Goal: Task Accomplishment & Management: Manage account settings

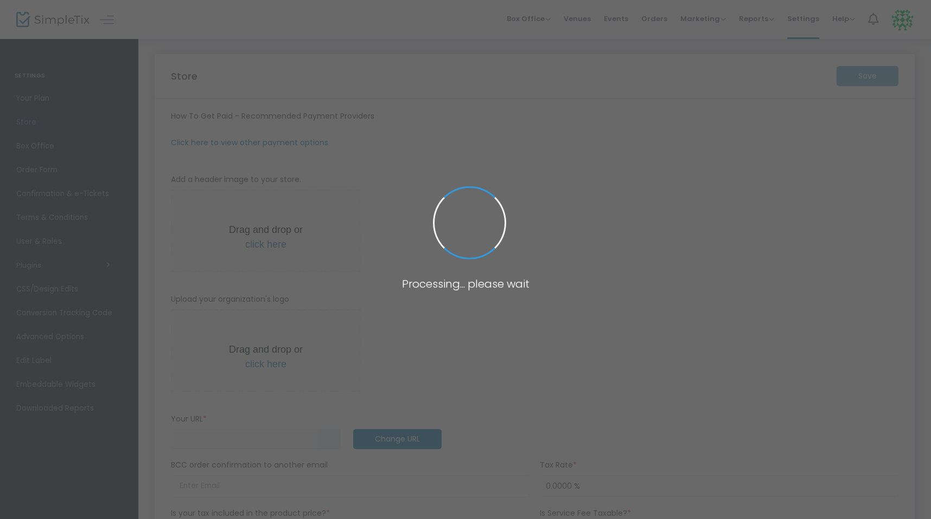
type input "[URL]"
radio input "true"
radio input "false"
radio input "true"
type input "Friends of Boyd Hill"
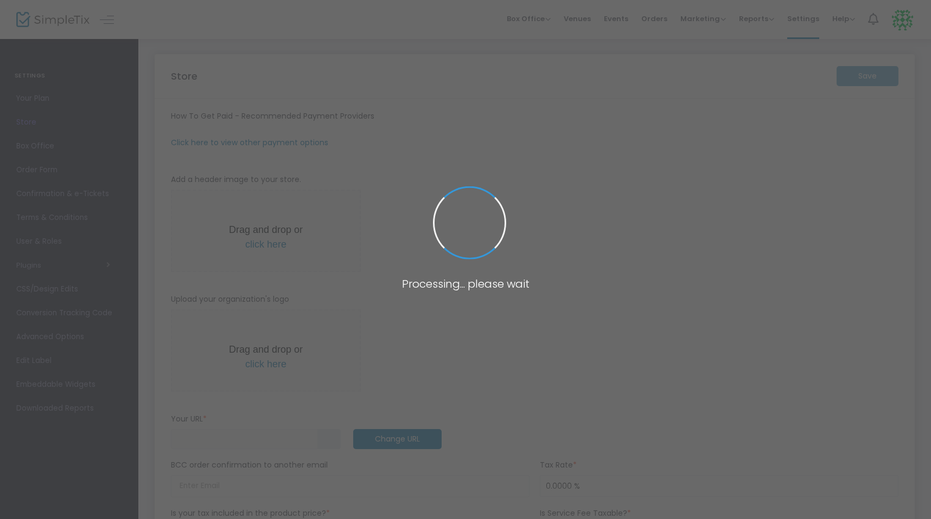
type input "4017421989"
type input "(UTC-05:00) Eastern Time (US & Canada)"
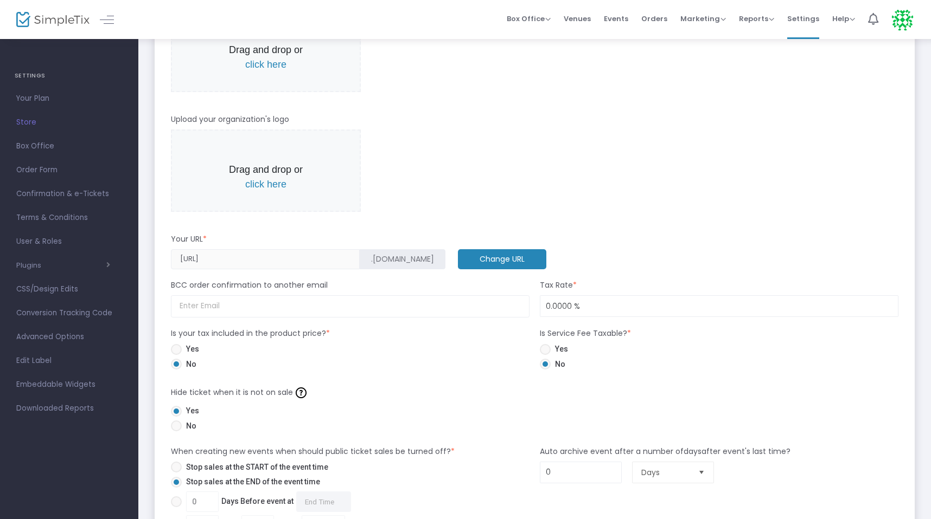
scroll to position [287, 0]
click at [297, 307] on input at bounding box center [350, 308] width 358 height 22
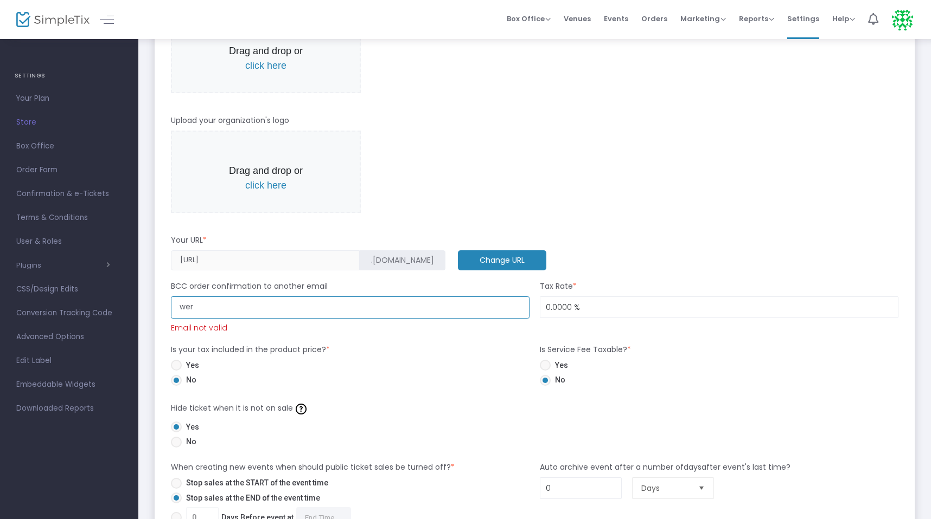
click at [300, 299] on input "wer" at bounding box center [350, 308] width 358 height 22
click at [300, 306] on input "wer" at bounding box center [350, 308] width 358 height 22
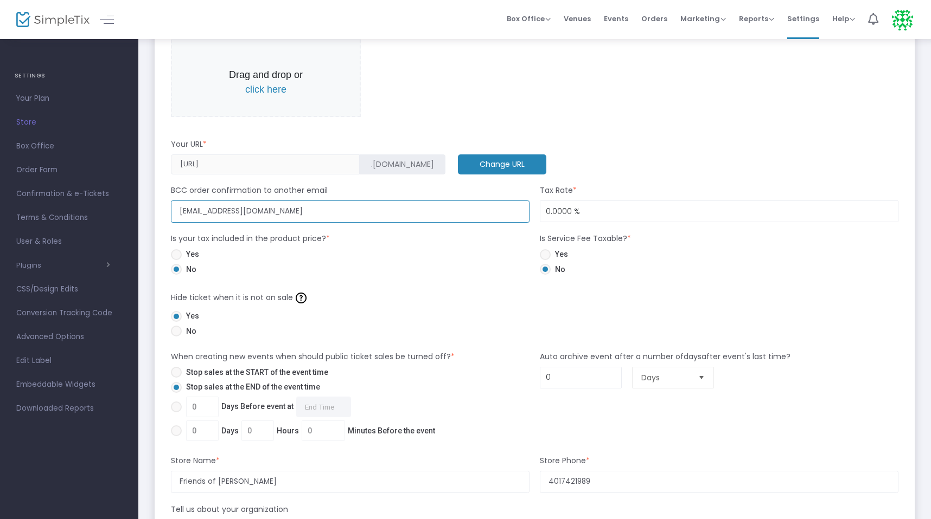
scroll to position [371, 0]
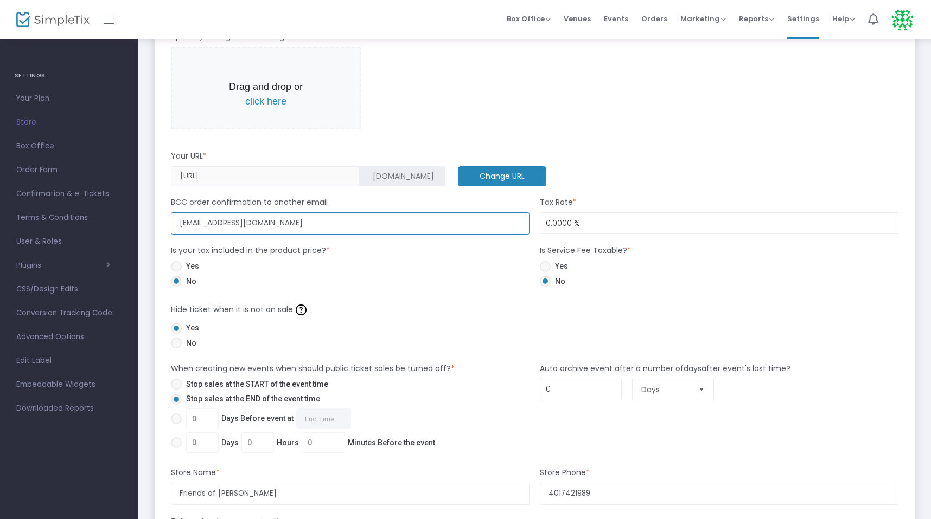
type input "wernerathletics@gmail.com"
click at [458, 264] on div "Yes No" at bounding box center [349, 276] width 369 height 30
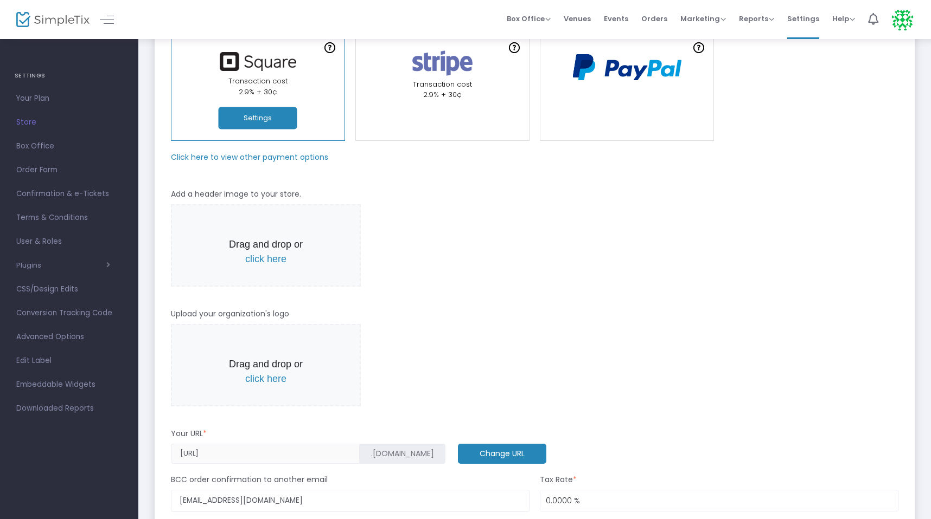
scroll to position [0, 0]
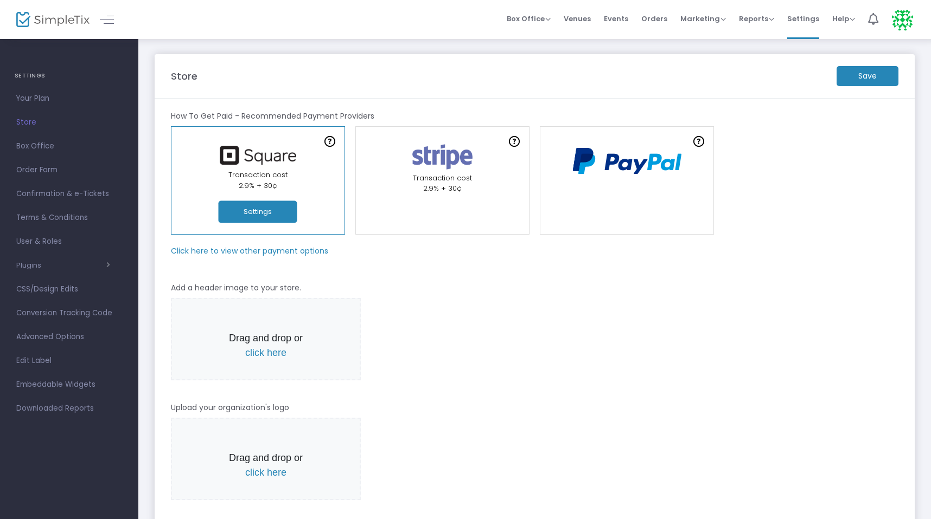
click at [871, 74] on m-button "Save" at bounding box center [867, 76] width 62 height 20
